Goal: Information Seeking & Learning: Learn about a topic

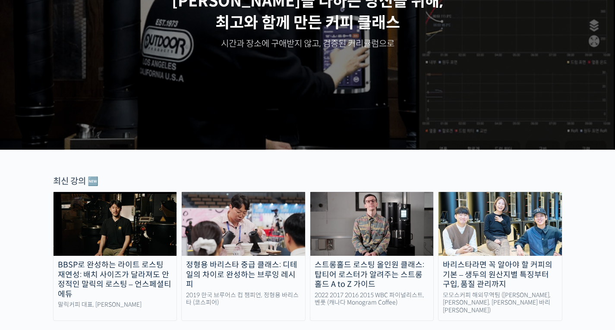
scroll to position [216, 0]
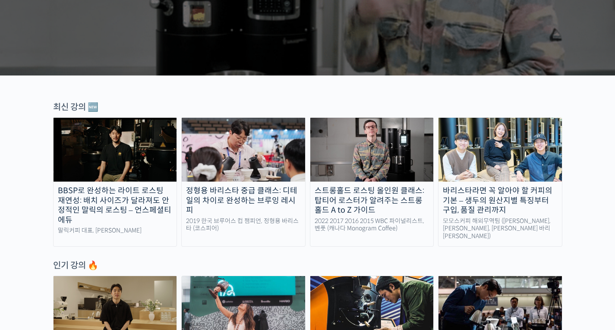
click at [248, 153] on img at bounding box center [244, 150] width 124 height 64
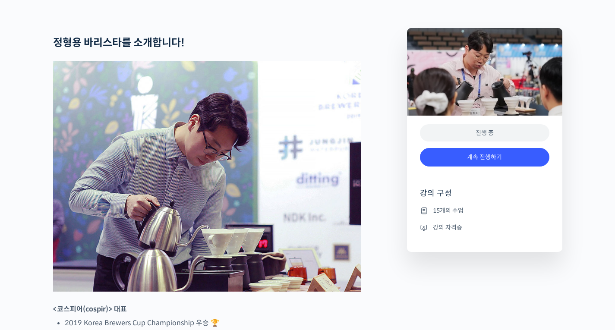
scroll to position [475, 0]
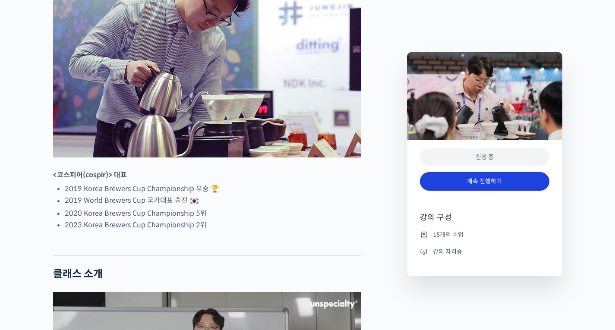
click at [504, 179] on link "계속 진행하기" at bounding box center [485, 181] width 130 height 19
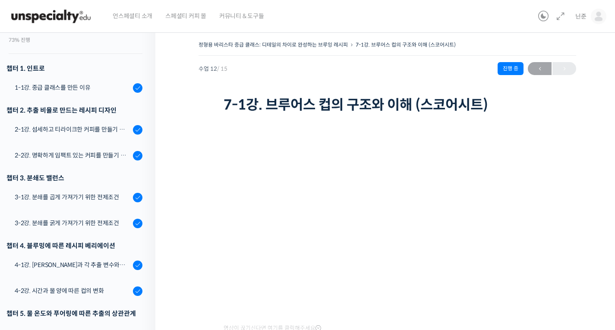
scroll to position [78, 0]
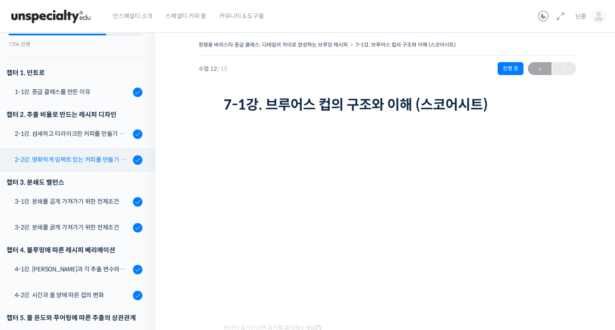
click at [86, 157] on div "2-2강. 명확하게 임팩트 있는 커피를 만들기 위한 레시피" at bounding box center [73, 160] width 116 height 10
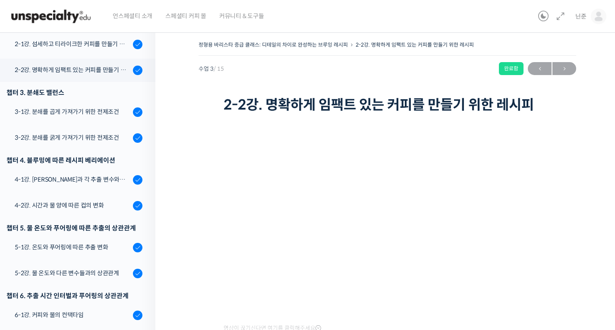
scroll to position [194, 0]
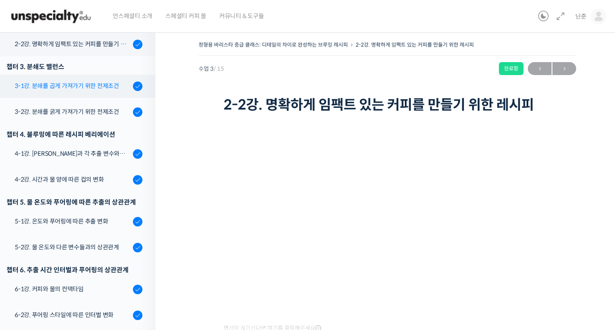
click at [50, 84] on div "3-1강. 분쇄를 곱게 가져가기 위한 전제조건" at bounding box center [73, 86] width 116 height 10
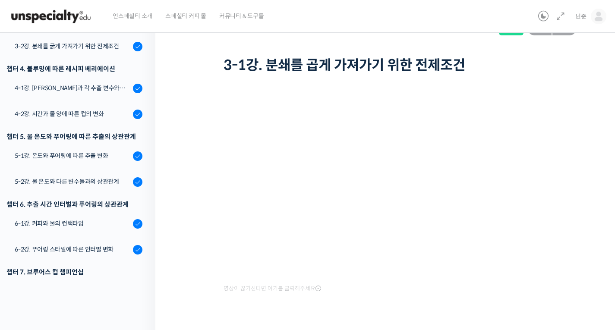
scroll to position [61, 0]
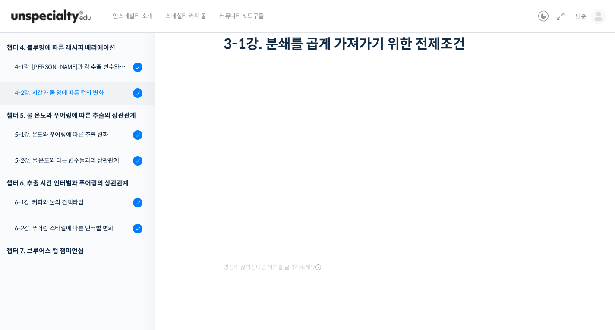
click at [29, 91] on div "4-2강. 시간과 물 양에 따른 컵의 변화" at bounding box center [73, 93] width 116 height 10
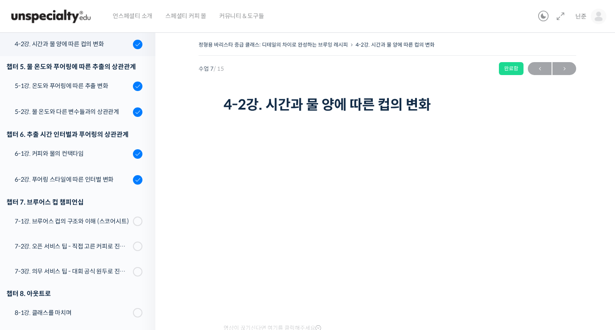
scroll to position [43, 0]
